Goal: Information Seeking & Learning: Learn about a topic

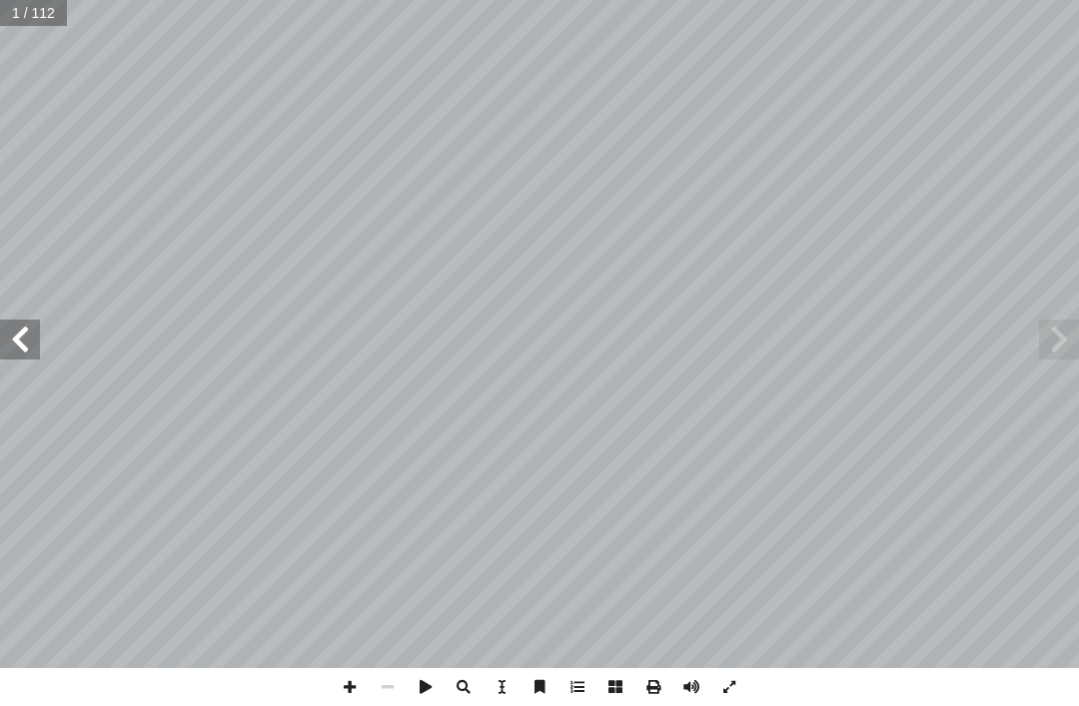
click at [8, 339] on span at bounding box center [20, 340] width 40 height 40
click at [16, 356] on span at bounding box center [20, 340] width 40 height 40
click at [27, 13] on input "text" at bounding box center [40, 13] width 81 height 26
click at [36, 21] on input "text" at bounding box center [40, 13] width 81 height 26
type input "**"
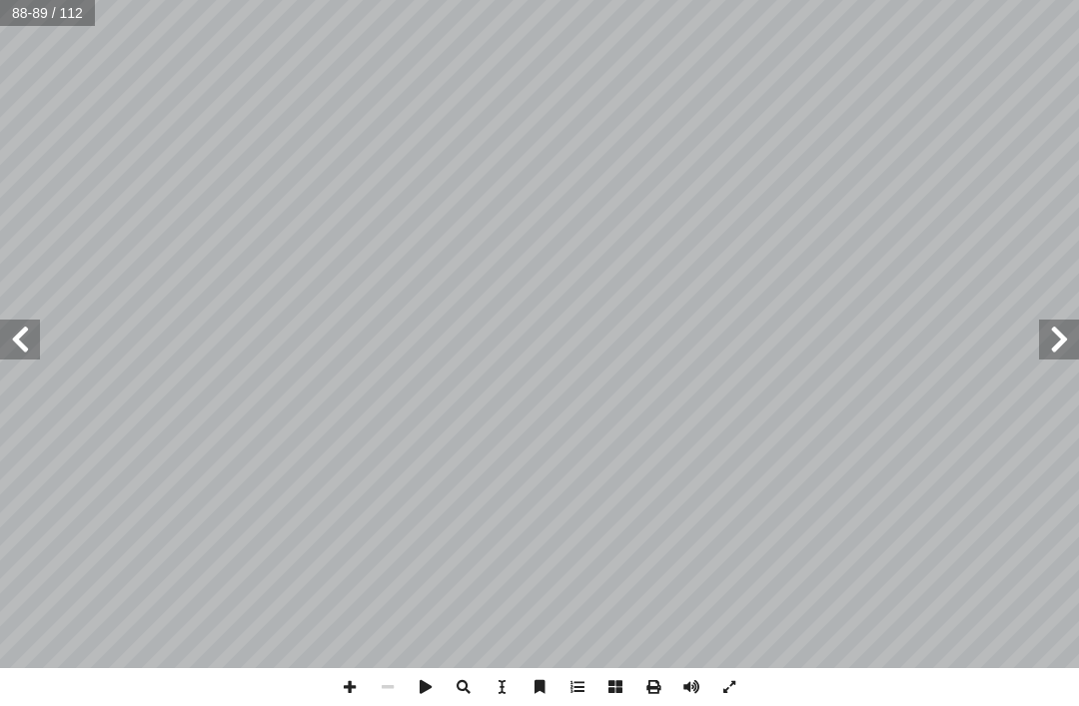
click at [293, 687] on div "التربية [DEMOGRAPHIC_DATA] للصف الثامن هداف: أ ال� يكونوا قادرين على: ْ ن أ ا ِ…" at bounding box center [539, 353] width 1079 height 706
